Goal: Transaction & Acquisition: Purchase product/service

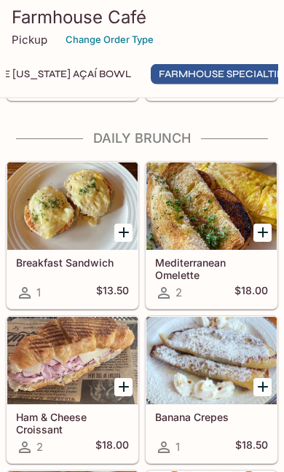
scroll to position [848, 0]
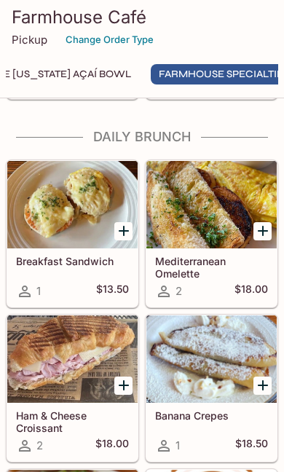
click at [83, 211] on div at bounding box center [72, 204] width 130 height 87
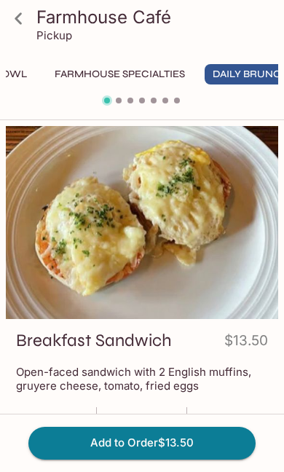
click at [13, 11] on icon at bounding box center [19, 19] width 26 height 26
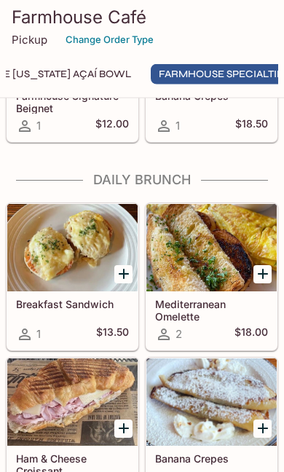
scroll to position [806, 0]
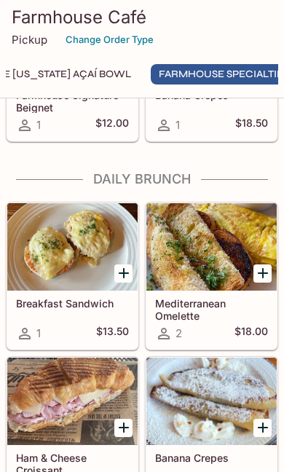
click at [219, 262] on div at bounding box center [211, 246] width 130 height 87
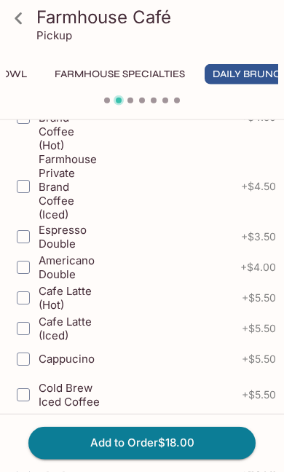
scroll to position [513, 0]
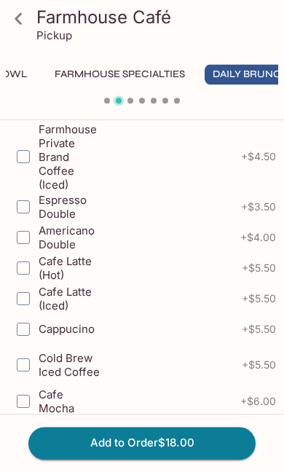
click at [21, 24] on icon at bounding box center [18, 18] width 7 height 12
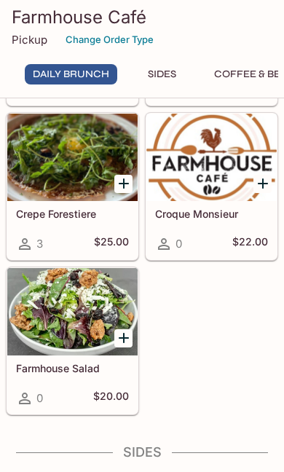
click at [66, 320] on div at bounding box center [72, 311] width 130 height 87
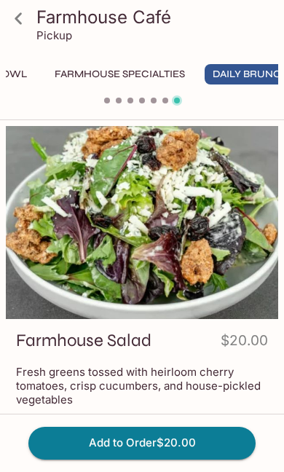
click at [30, 16] on icon at bounding box center [19, 19] width 26 height 26
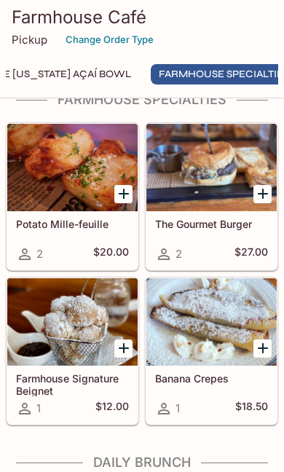
click at [72, 184] on div at bounding box center [72, 167] width 130 height 87
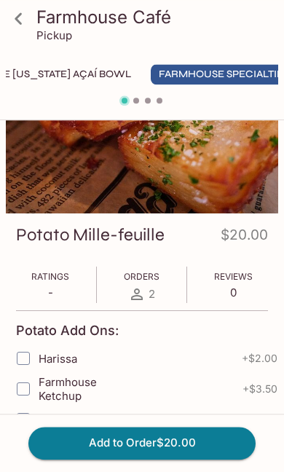
scroll to position [4, 0]
